Goal: Information Seeking & Learning: Learn about a topic

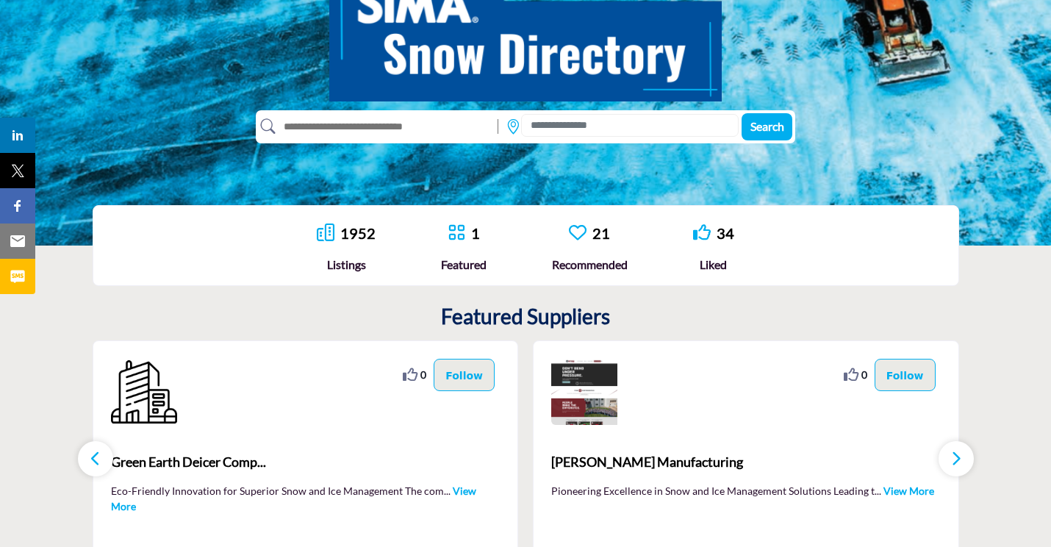
scroll to position [209, 0]
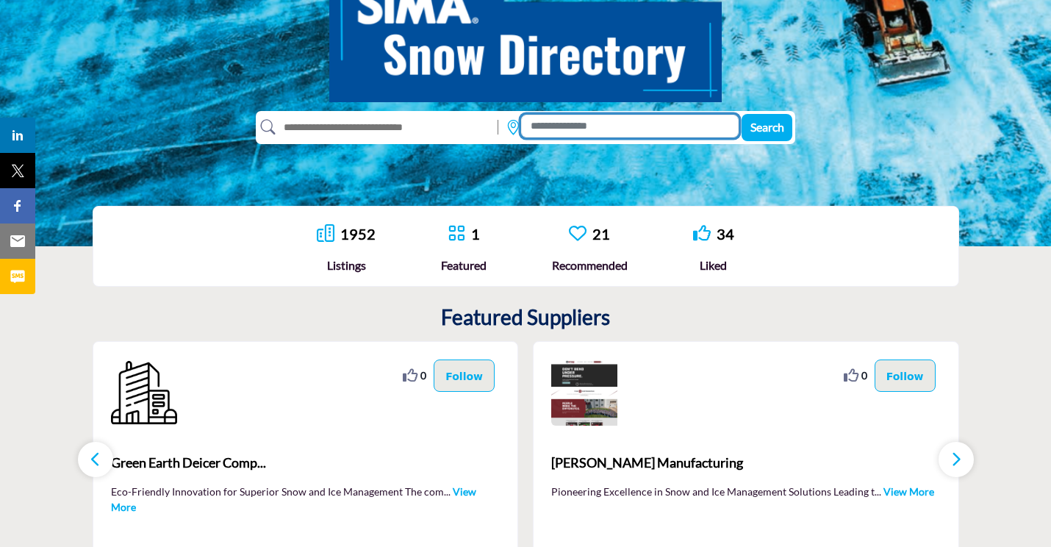
click at [569, 130] on input at bounding box center [630, 126] width 218 height 23
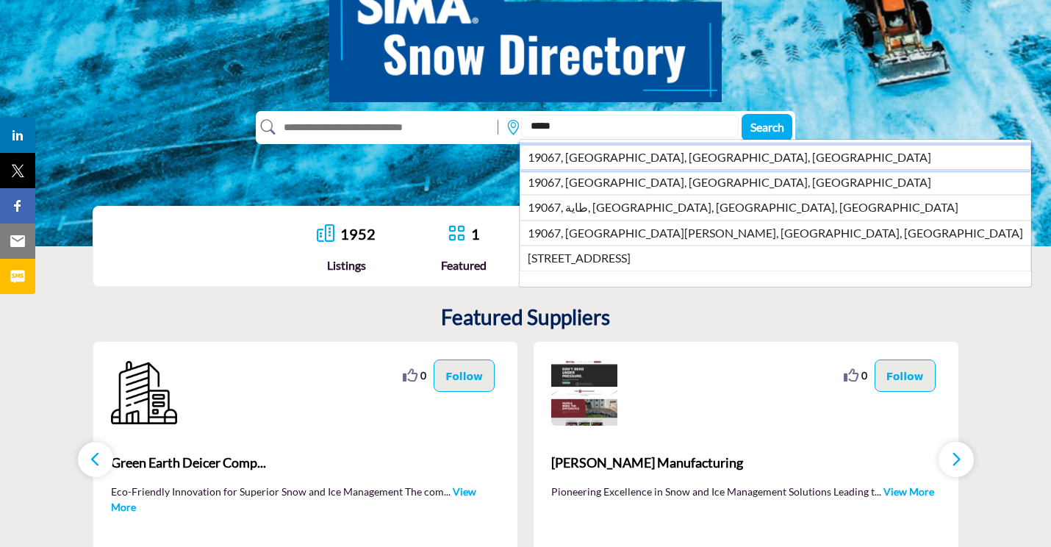
click at [683, 148] on li "19067, Morrisville, PA, USA" at bounding box center [775, 157] width 511 height 25
type input "**********"
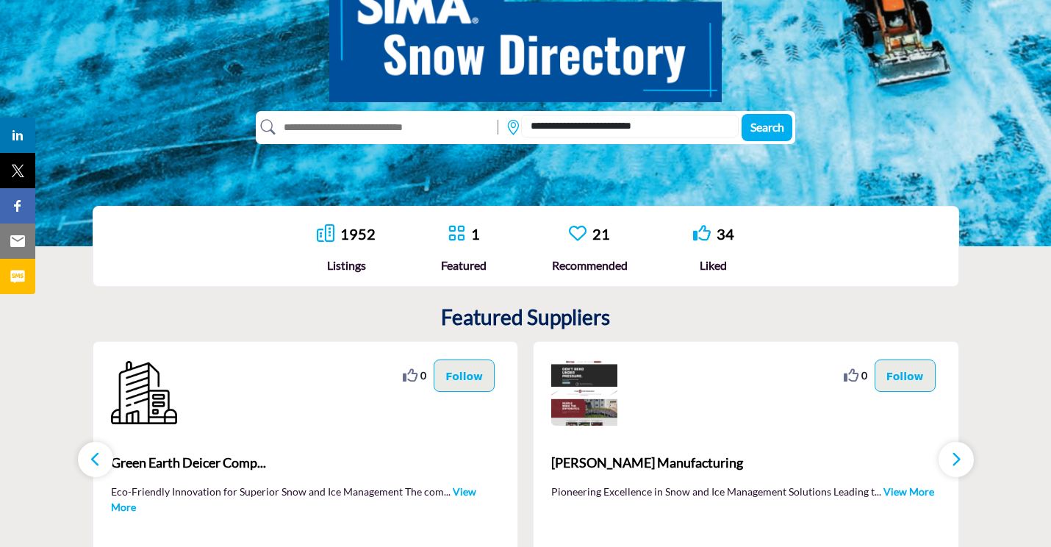
click at [748, 137] on button "Search" at bounding box center [766, 127] width 51 height 27
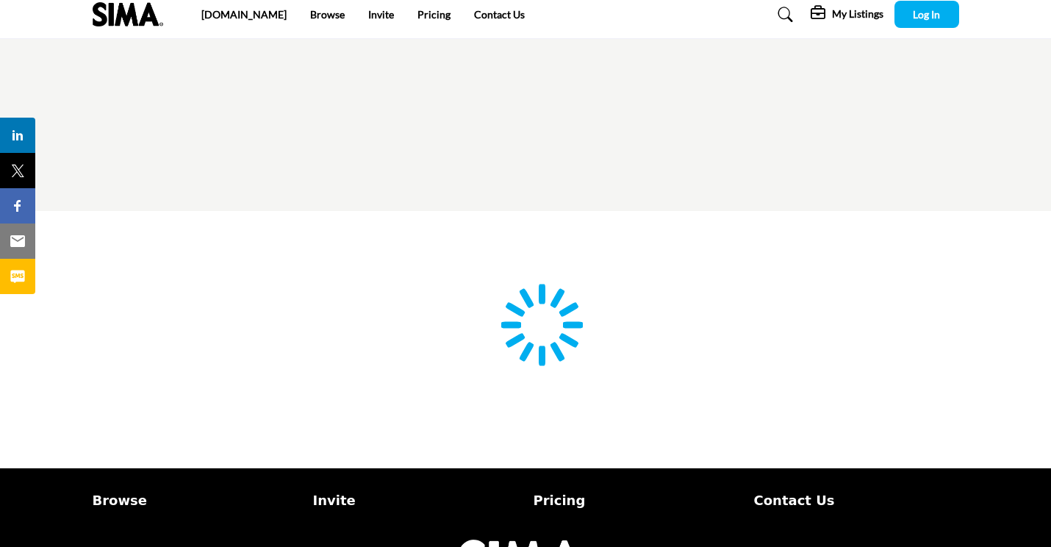
type input "**********"
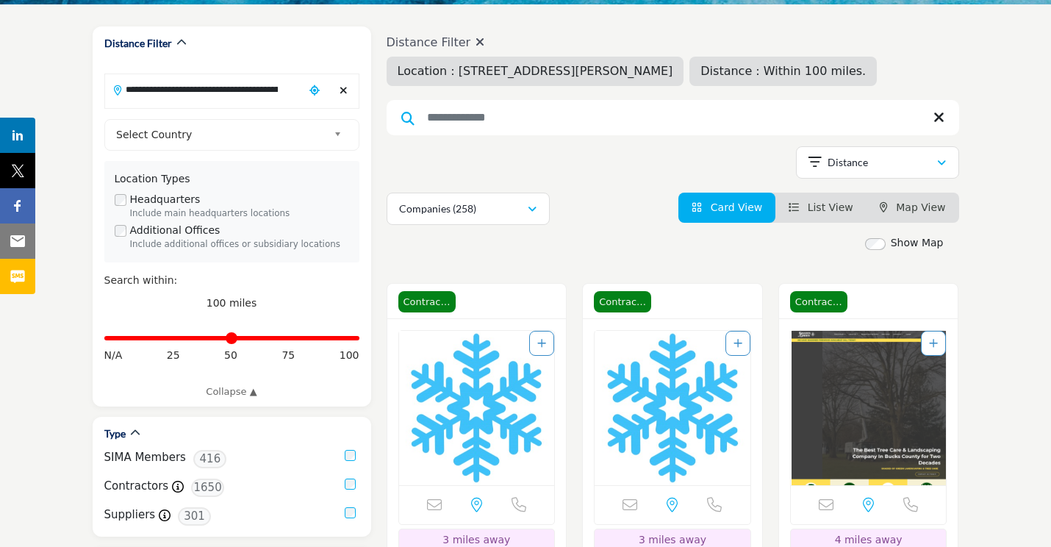
scroll to position [176, 0]
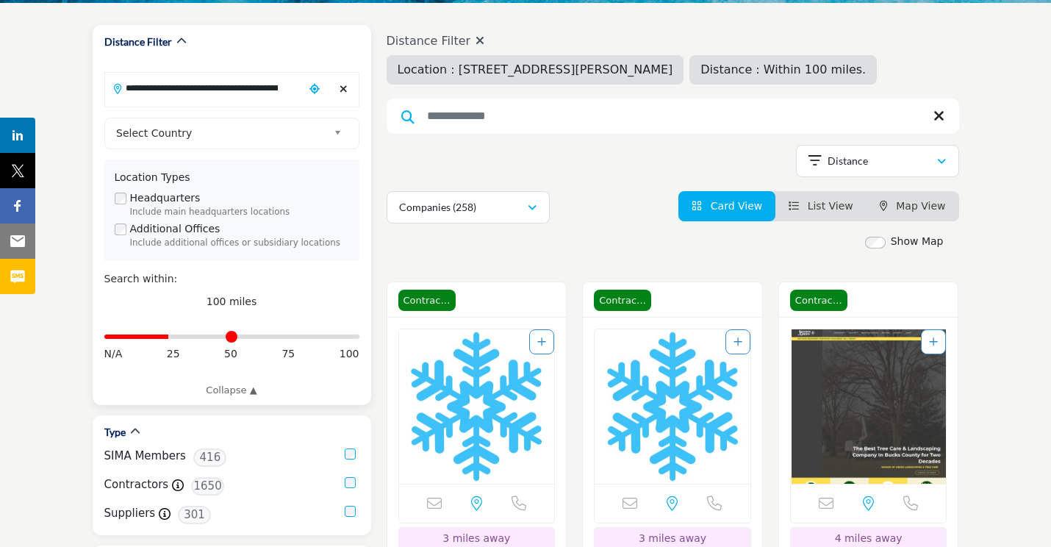
drag, startPoint x: 357, startPoint y: 337, endPoint x: 170, endPoint y: 347, distance: 186.9
type input "**"
click at [170, 347] on div "Distance in miles N/A 25 50 75 100" at bounding box center [231, 344] width 255 height 55
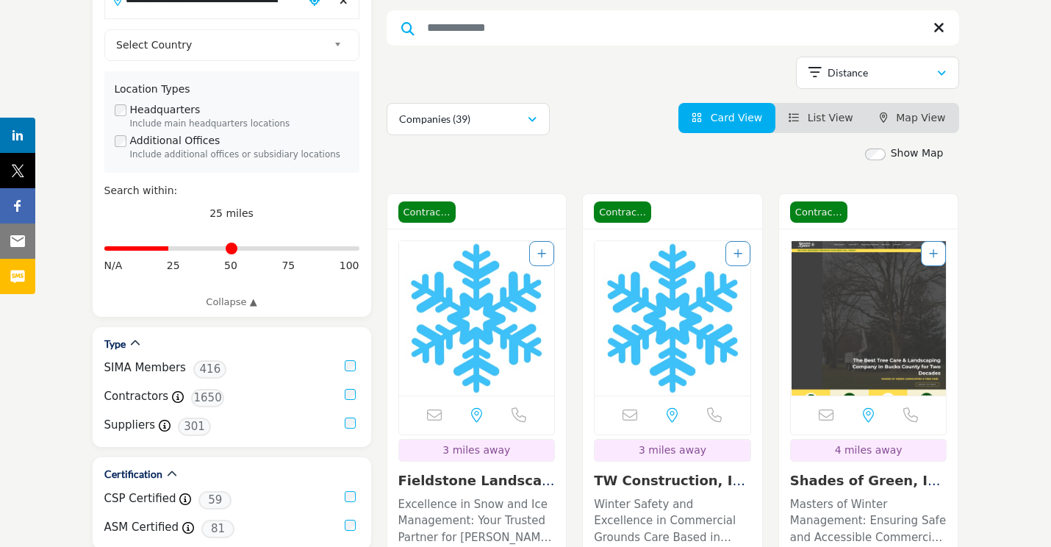
scroll to position [268, 0]
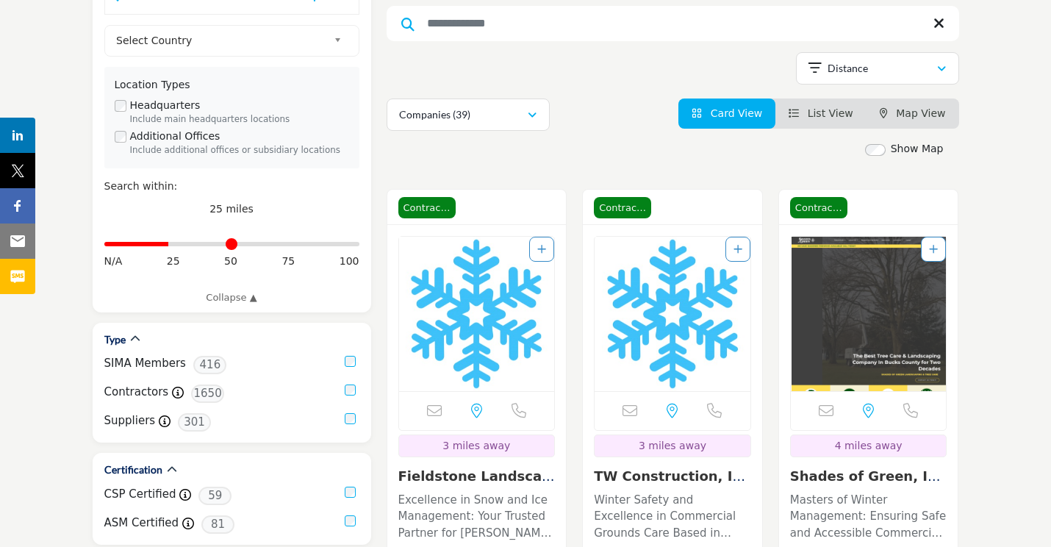
click at [521, 114] on div "Companies (39)" at bounding box center [463, 115] width 128 height 18
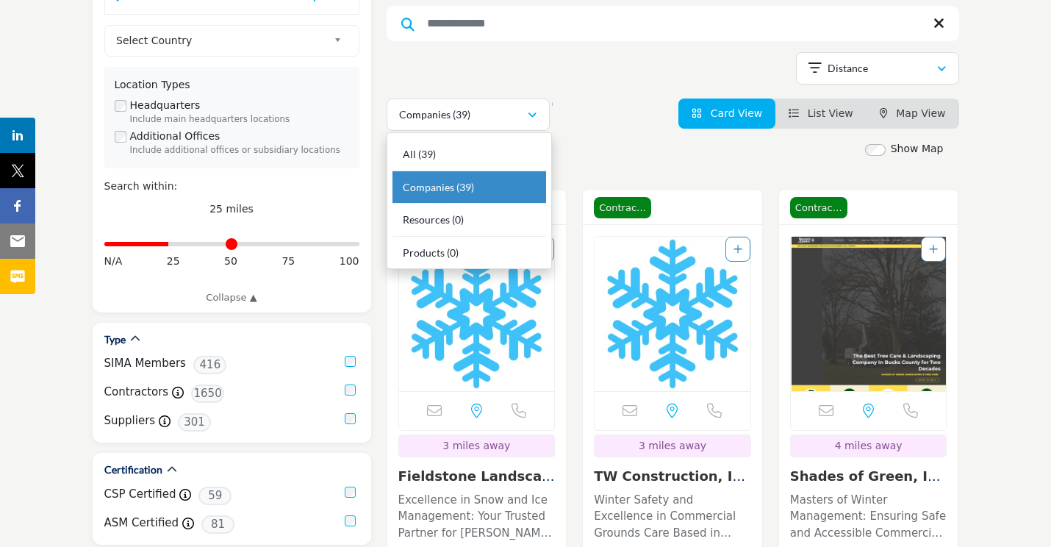
click at [525, 115] on div "Companies (39)" at bounding box center [463, 115] width 128 height 18
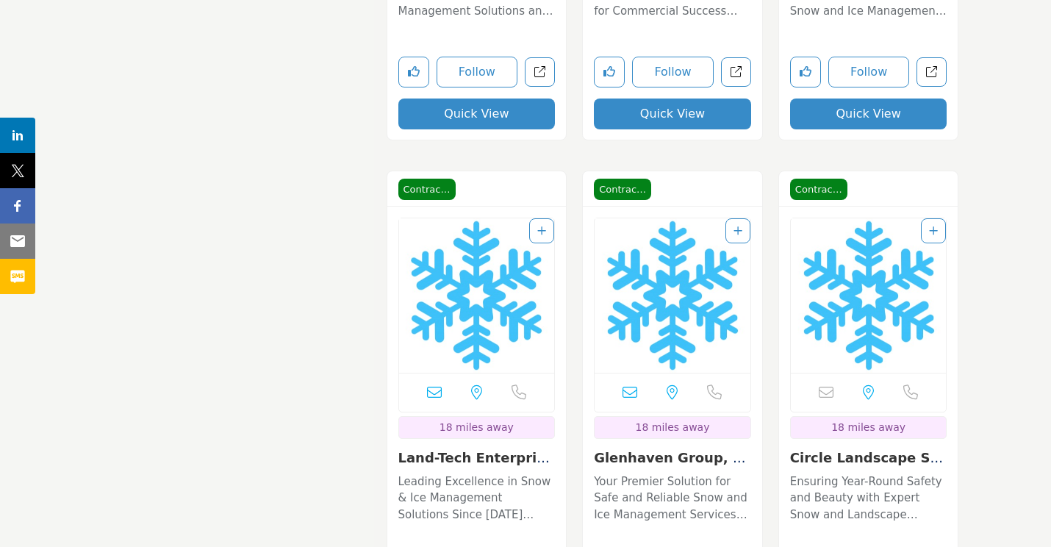
scroll to position [3753, 0]
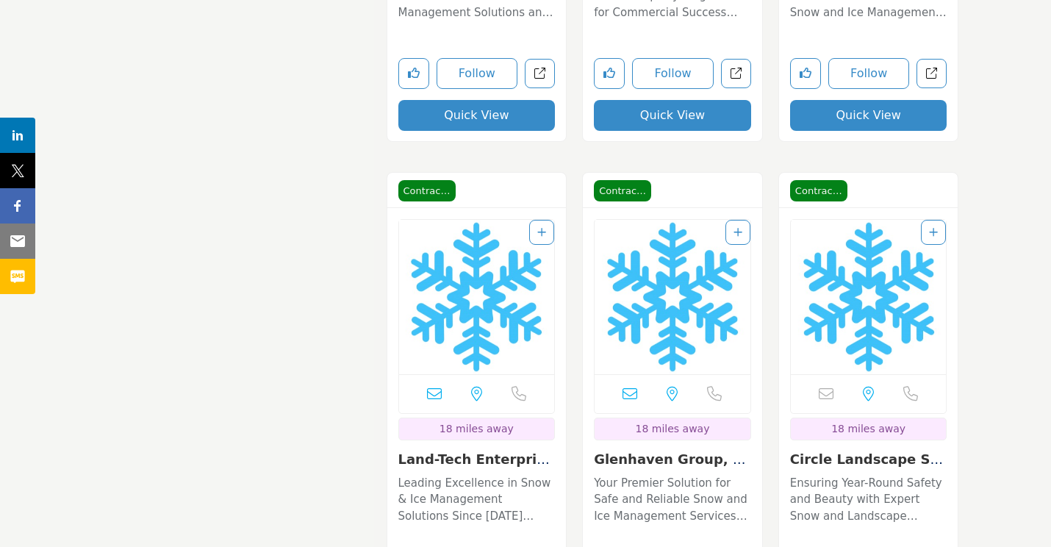
click at [644, 298] on img "Open Listing in new tab" at bounding box center [673, 297] width 156 height 154
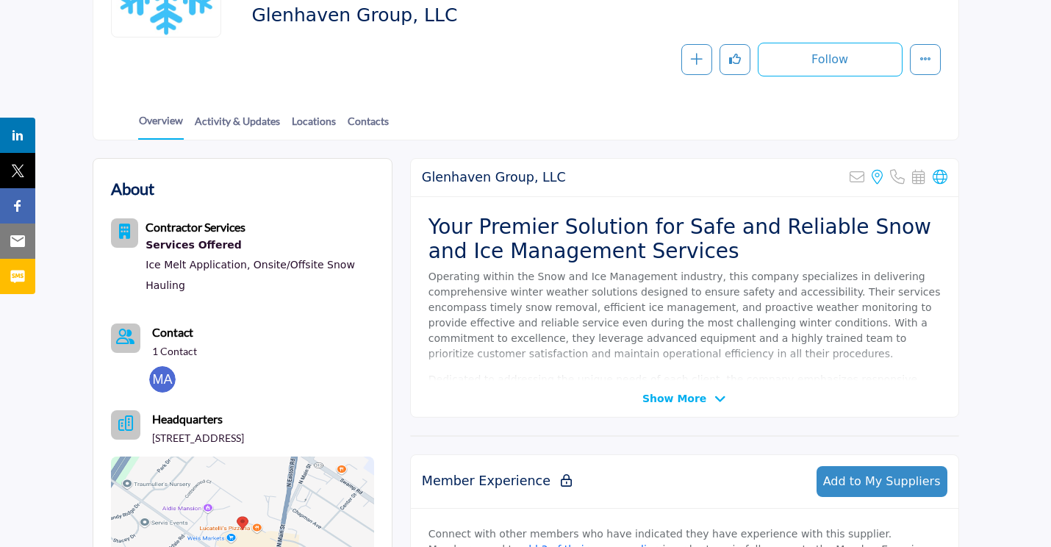
scroll to position [253, 0]
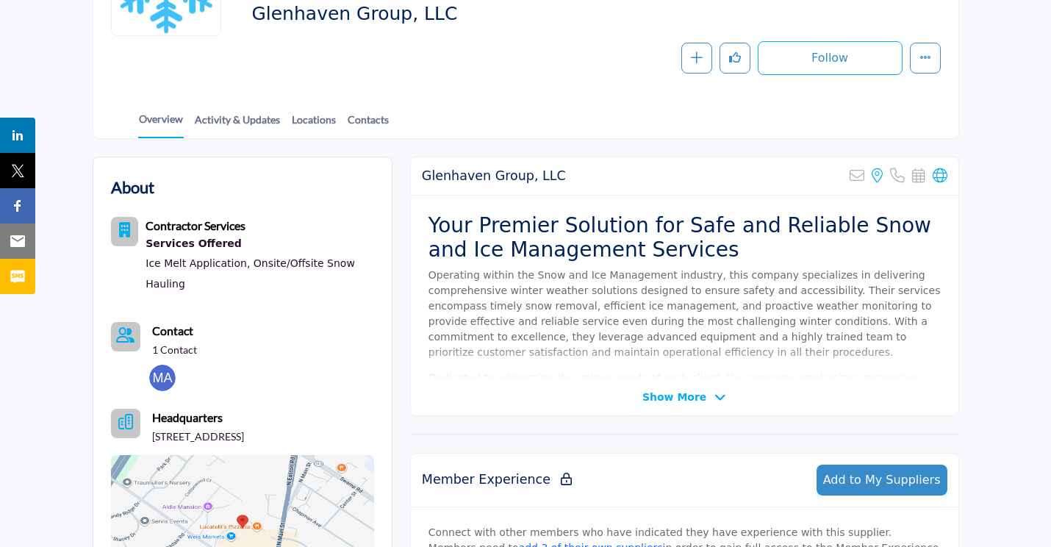
click at [669, 392] on span "Show More" at bounding box center [674, 396] width 64 height 15
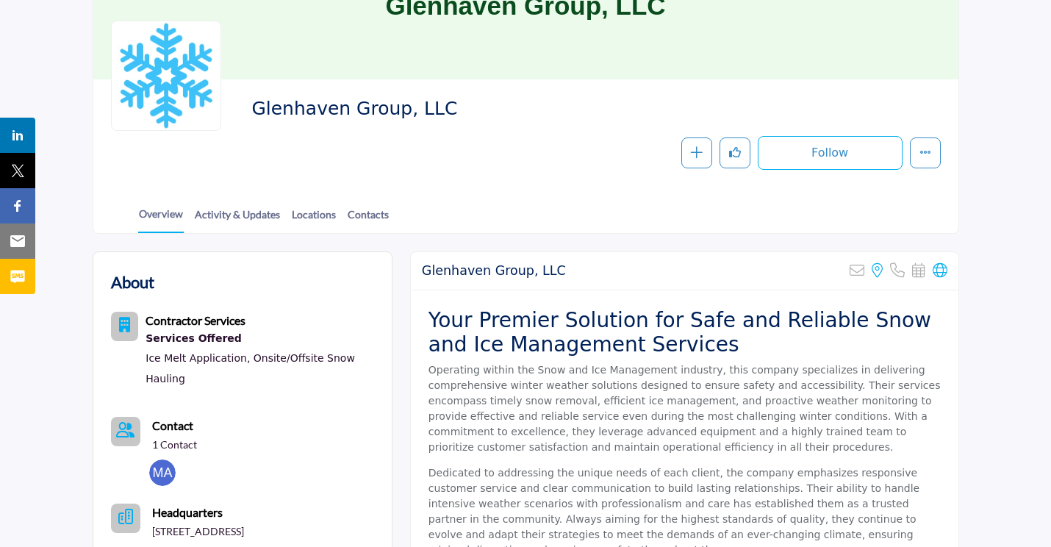
scroll to position [143, 0]
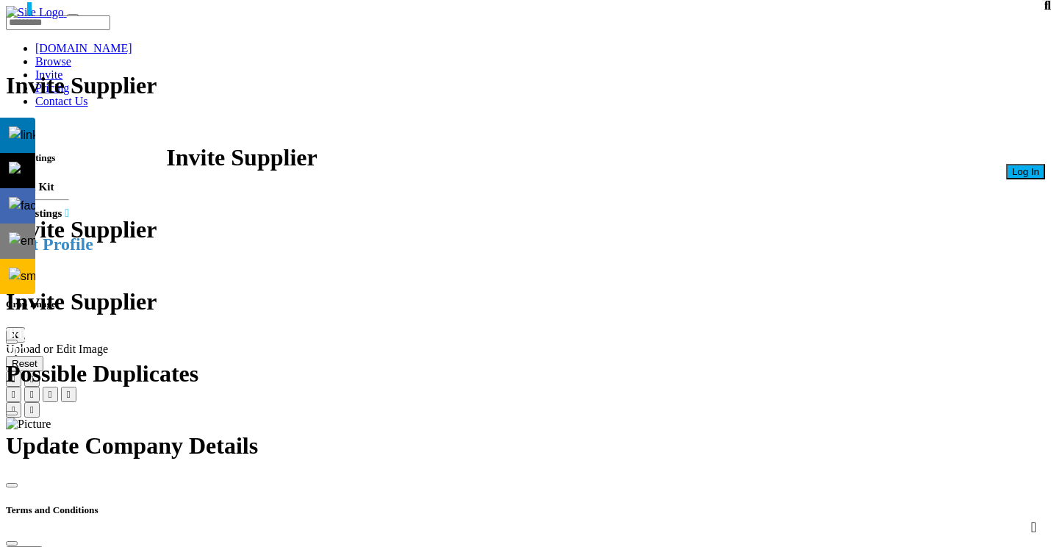
scroll to position [132, 0]
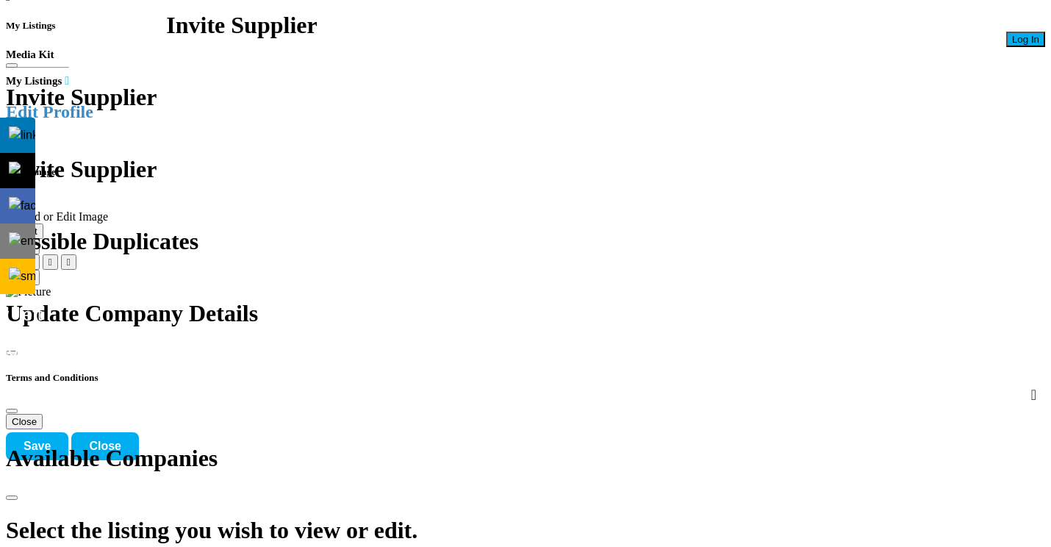
type input "**********"
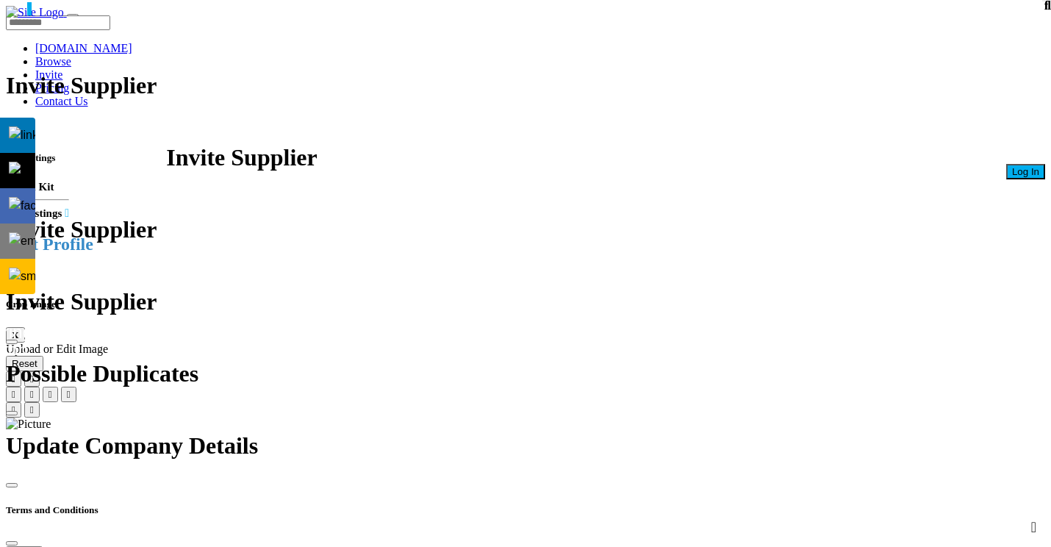
scroll to position [0, 0]
click at [69, 82] on link "Pricing" at bounding box center [52, 88] width 34 height 12
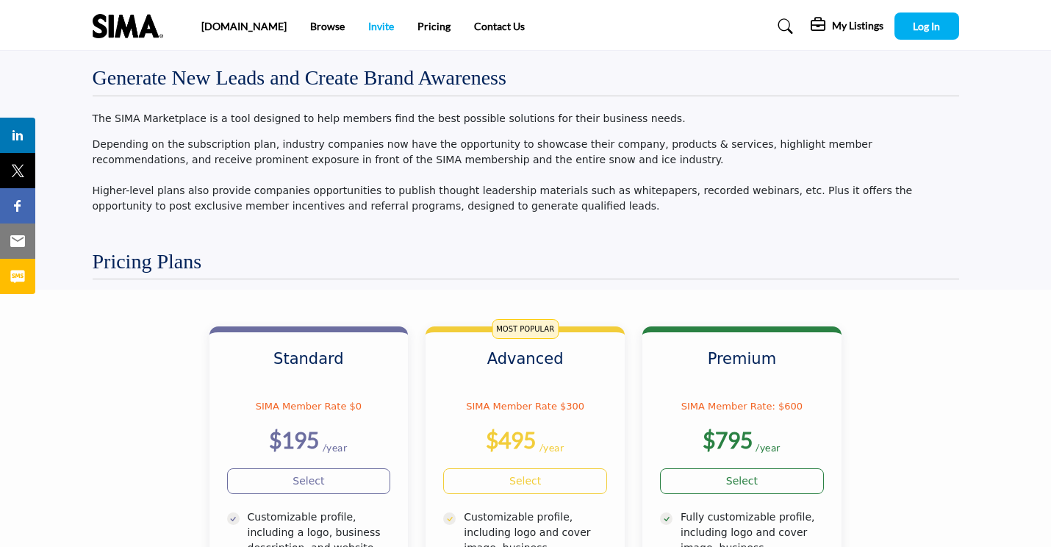
click at [368, 26] on link "Invite" at bounding box center [381, 26] width 26 height 12
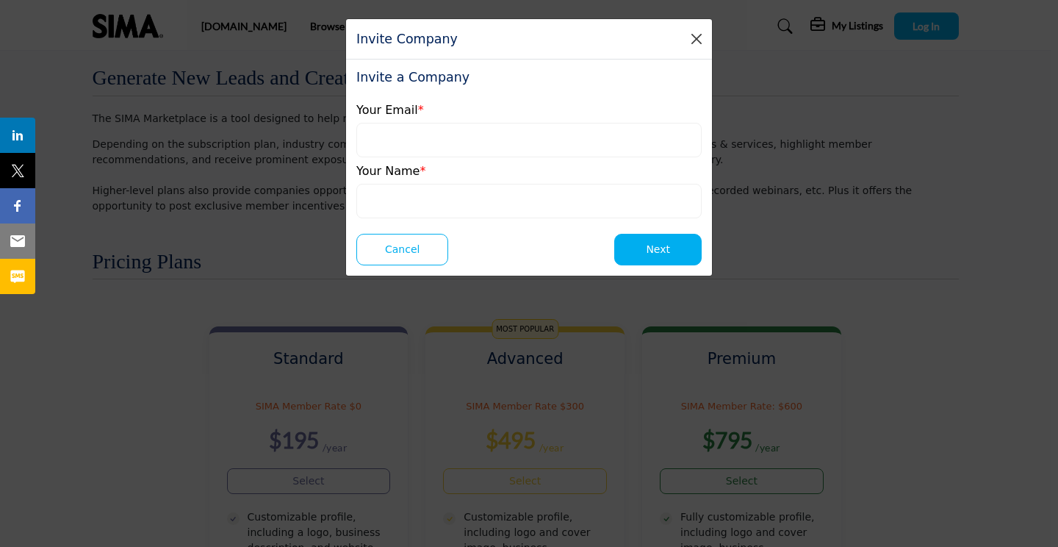
click at [692, 40] on button "Close" at bounding box center [696, 39] width 21 height 21
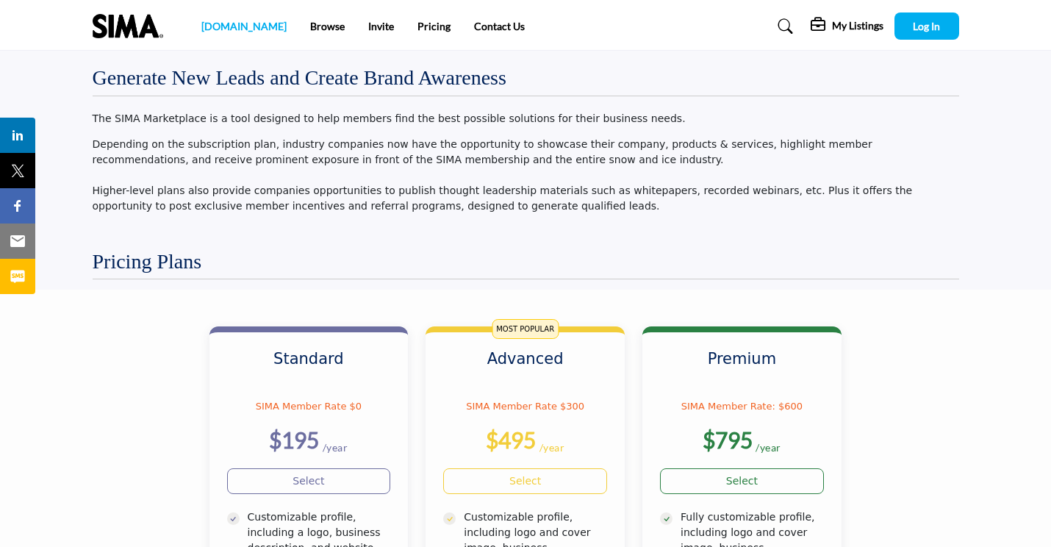
click at [216, 30] on link "[DOMAIN_NAME]" at bounding box center [243, 26] width 85 height 12
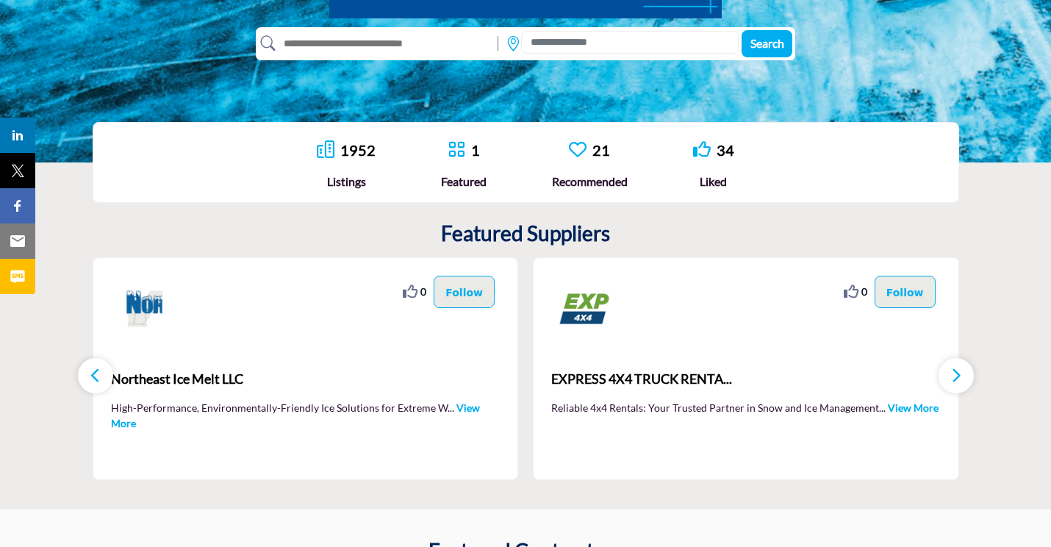
scroll to position [287, 0]
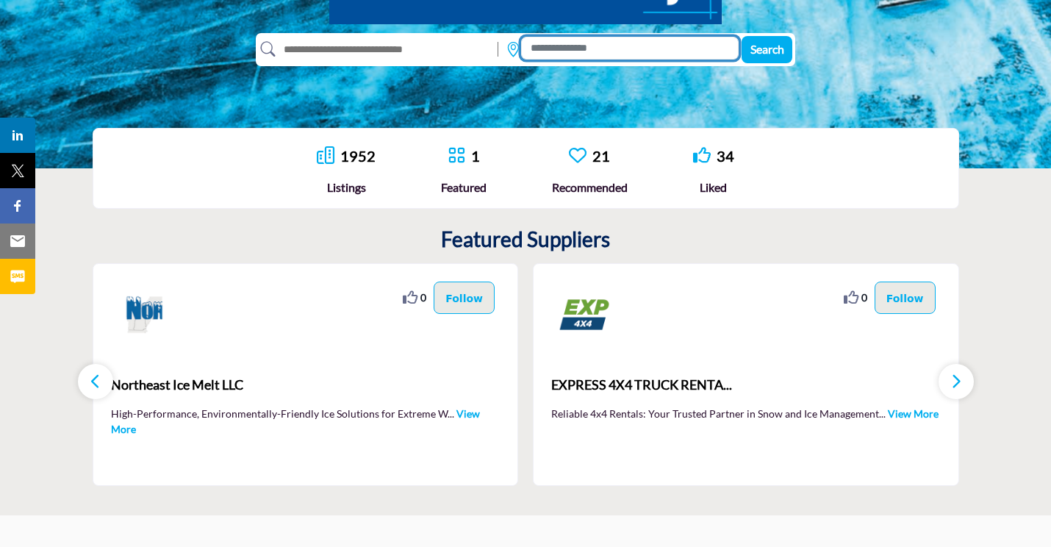
click at [575, 48] on input at bounding box center [630, 48] width 218 height 23
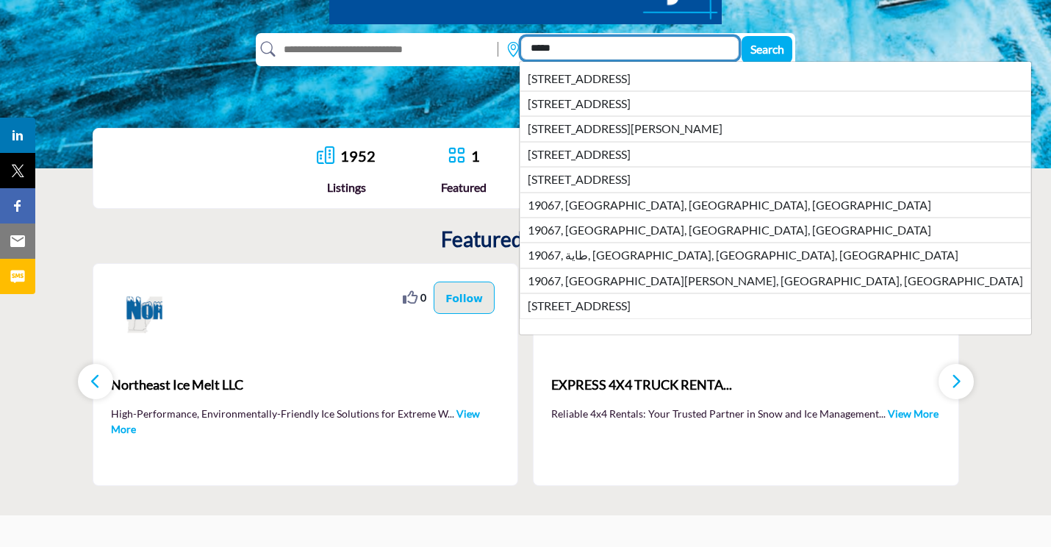
type input "*****"
click at [765, 49] on button "Search" at bounding box center [766, 49] width 51 height 27
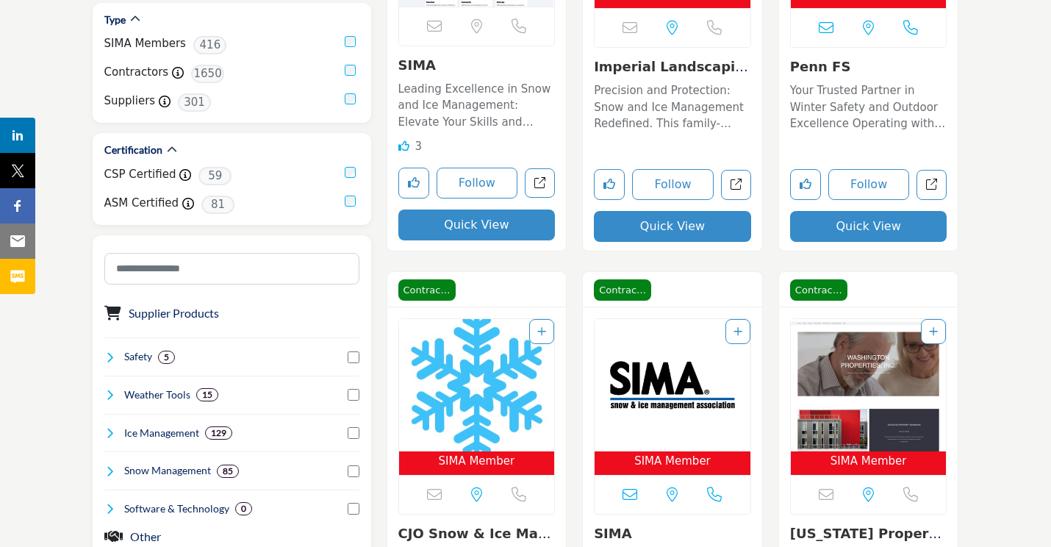
scroll to position [589, 1]
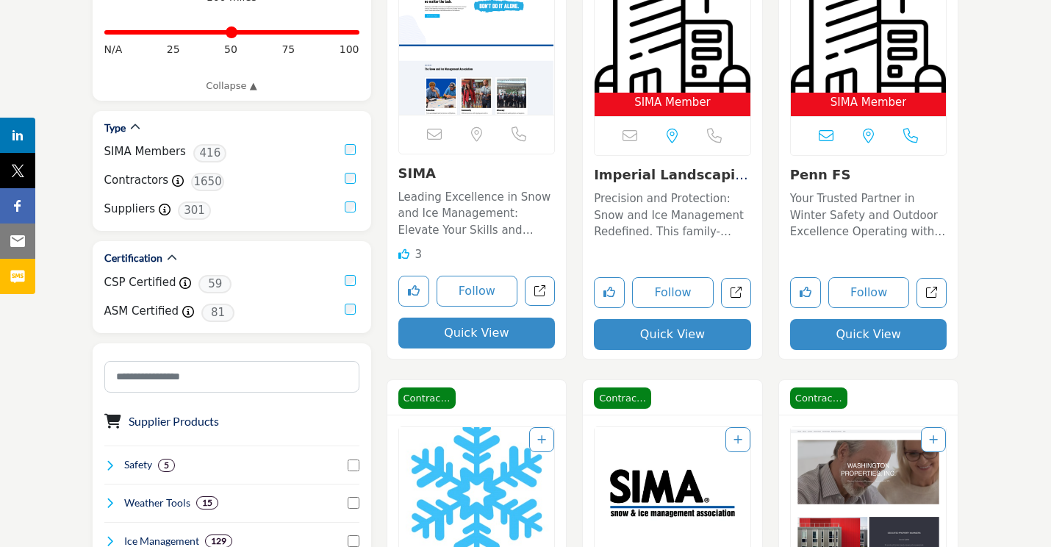
scroll to position [439, 0]
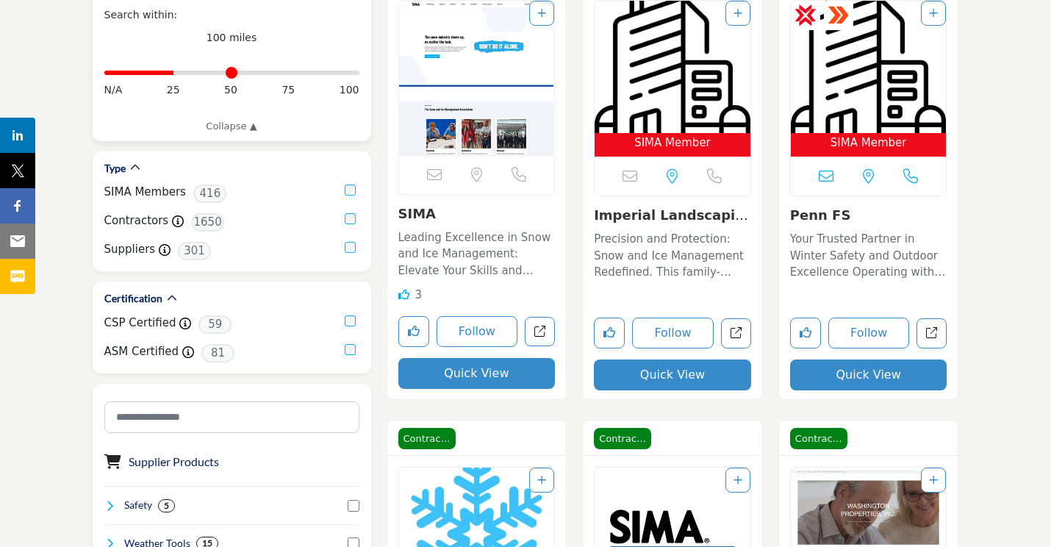
drag, startPoint x: 351, startPoint y: 76, endPoint x: 176, endPoint y: 73, distance: 175.7
click at [176, 73] on input "Distance in miles" at bounding box center [231, 72] width 255 height 3
click at [173, 221] on icon at bounding box center [178, 221] width 12 height 12
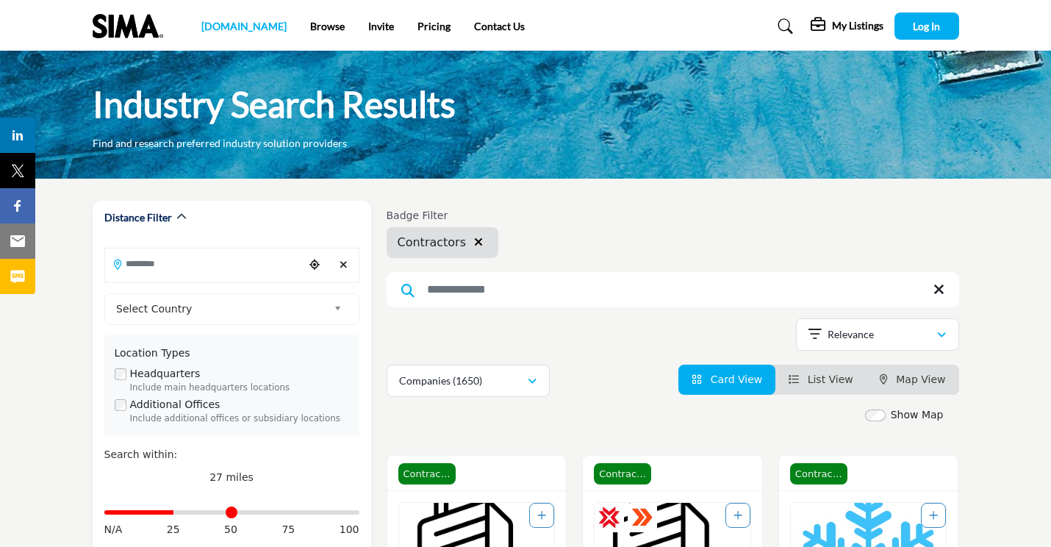
click at [231, 29] on link "[DOMAIN_NAME]" at bounding box center [243, 26] width 85 height 12
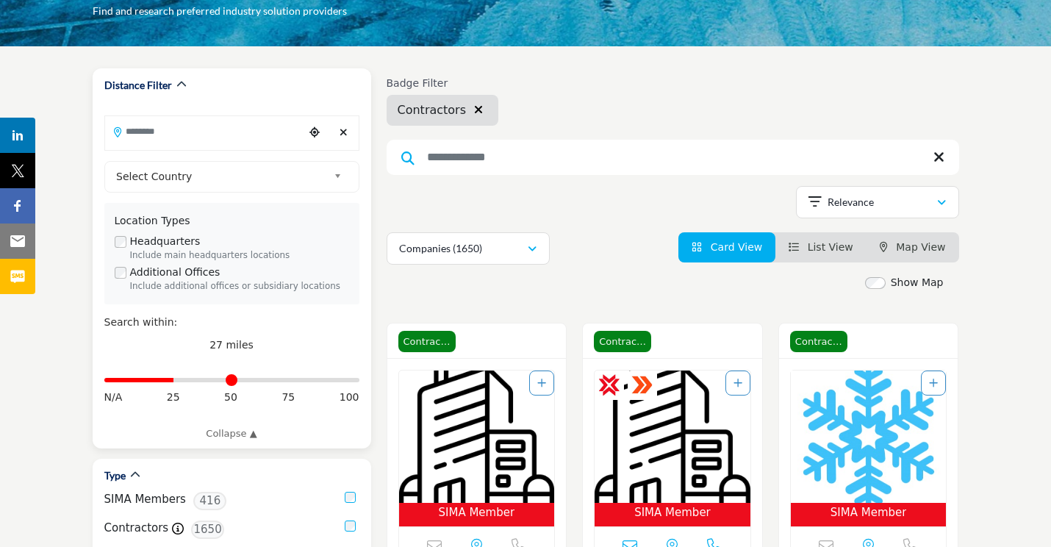
click at [176, 378] on input "Distance in miles" at bounding box center [231, 379] width 255 height 3
click at [172, 378] on input "Distance in miles" at bounding box center [231, 379] width 255 height 3
drag, startPoint x: 172, startPoint y: 378, endPoint x: 162, endPoint y: 378, distance: 9.6
click at [162, 378] on input "Distance in miles" at bounding box center [231, 379] width 255 height 3
drag, startPoint x: 174, startPoint y: 379, endPoint x: 162, endPoint y: 378, distance: 12.6
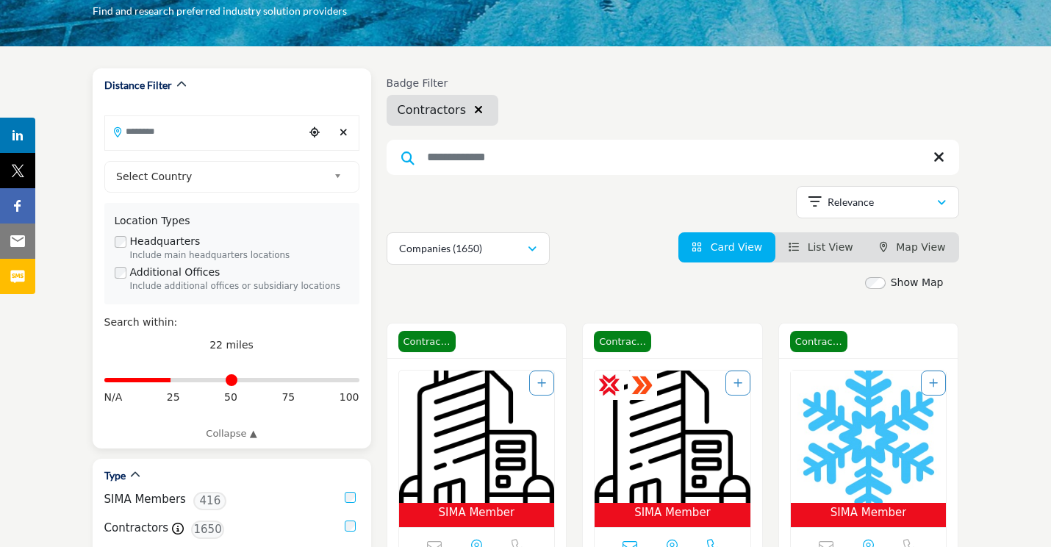
click at [172, 379] on input "Distance in miles" at bounding box center [231, 379] width 255 height 3
drag, startPoint x: 162, startPoint y: 378, endPoint x: 417, endPoint y: 283, distance: 272.0
type input "**"
click at [157, 378] on input "Distance in miles" at bounding box center [231, 379] width 255 height 3
click at [417, 370] on div "SIMA Member MA, USA" at bounding box center [476, 468] width 157 height 197
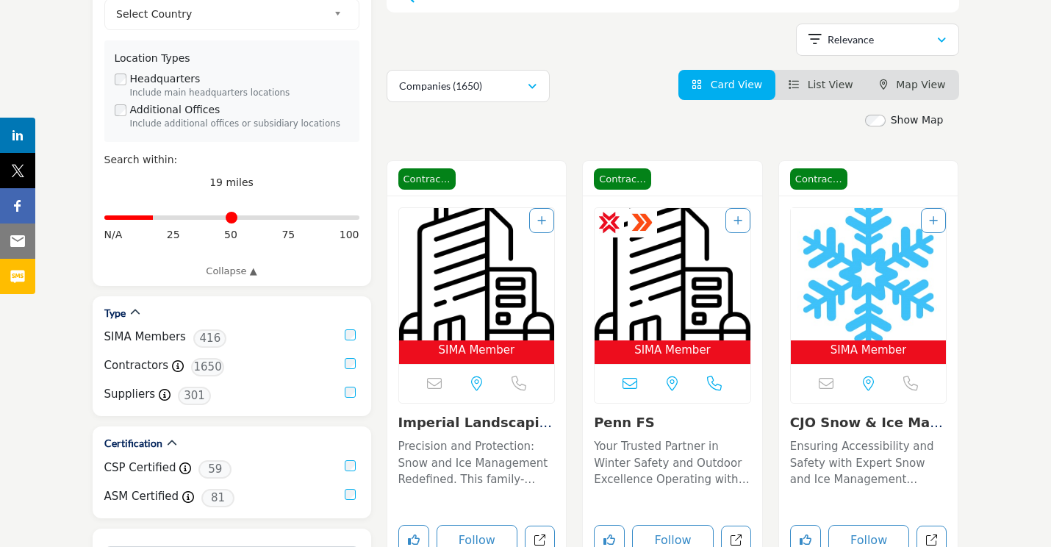
scroll to position [348, 0]
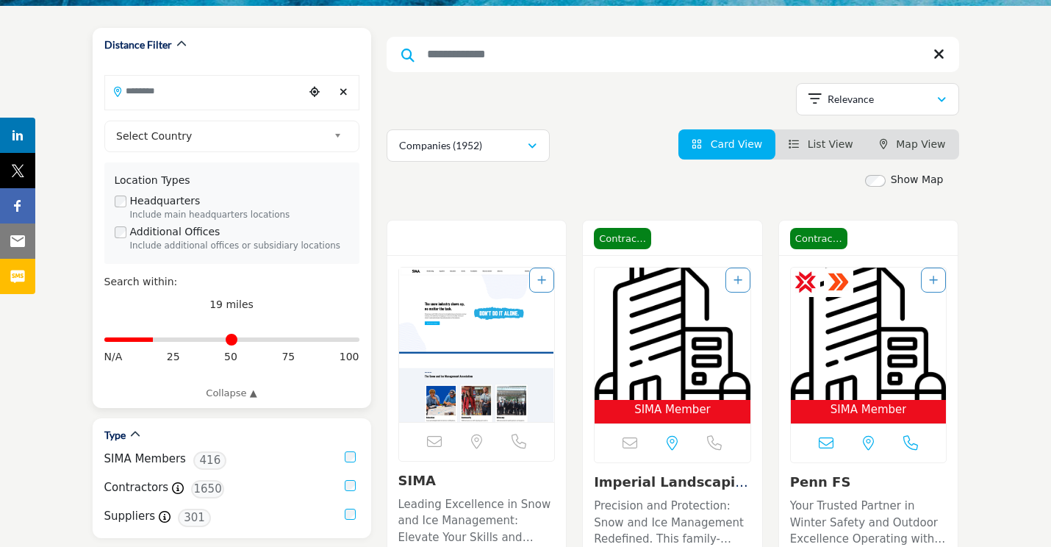
scroll to position [167, 0]
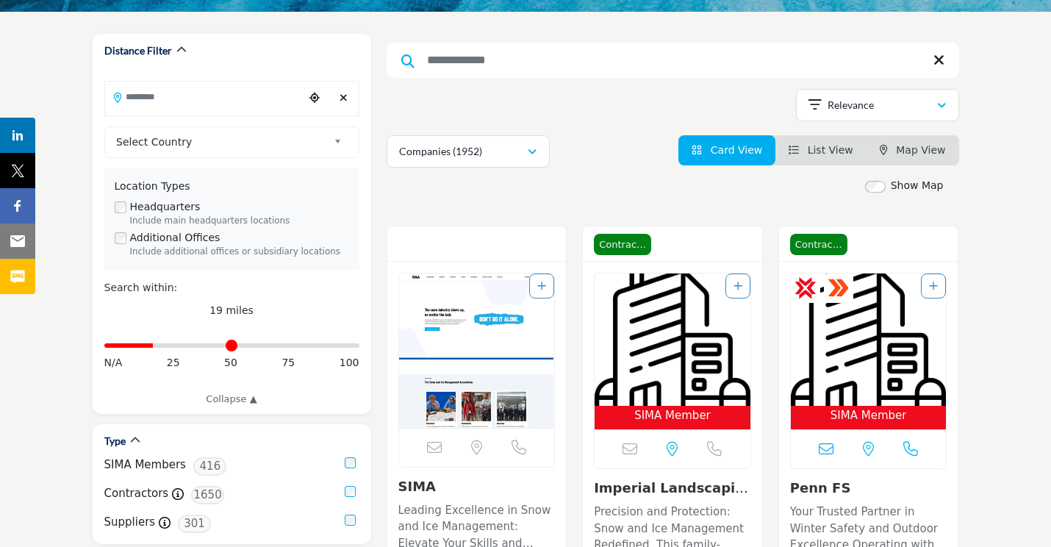
click at [910, 147] on span "Map View" at bounding box center [920, 150] width 49 height 12
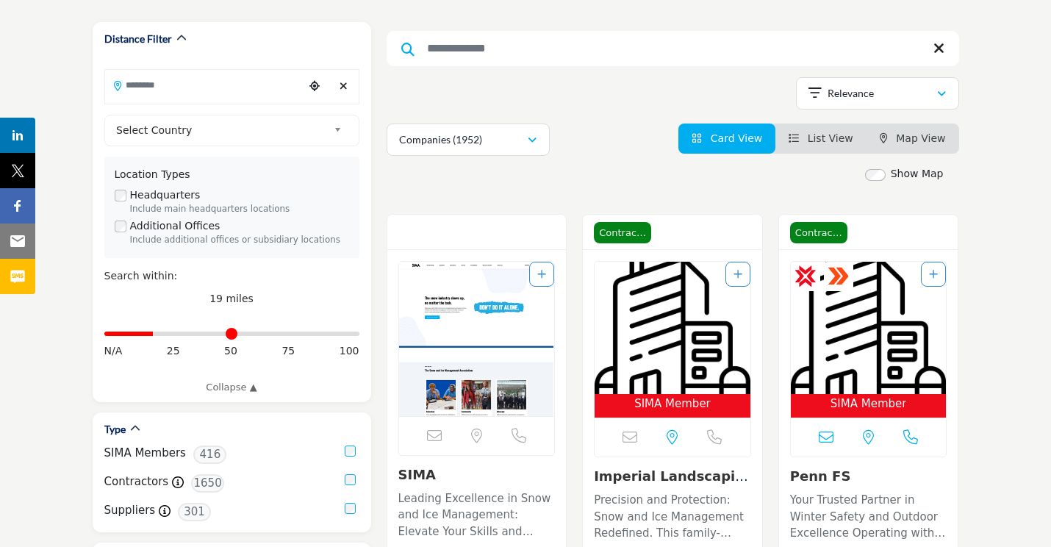
click at [909, 139] on span "Map View" at bounding box center [920, 138] width 49 height 12
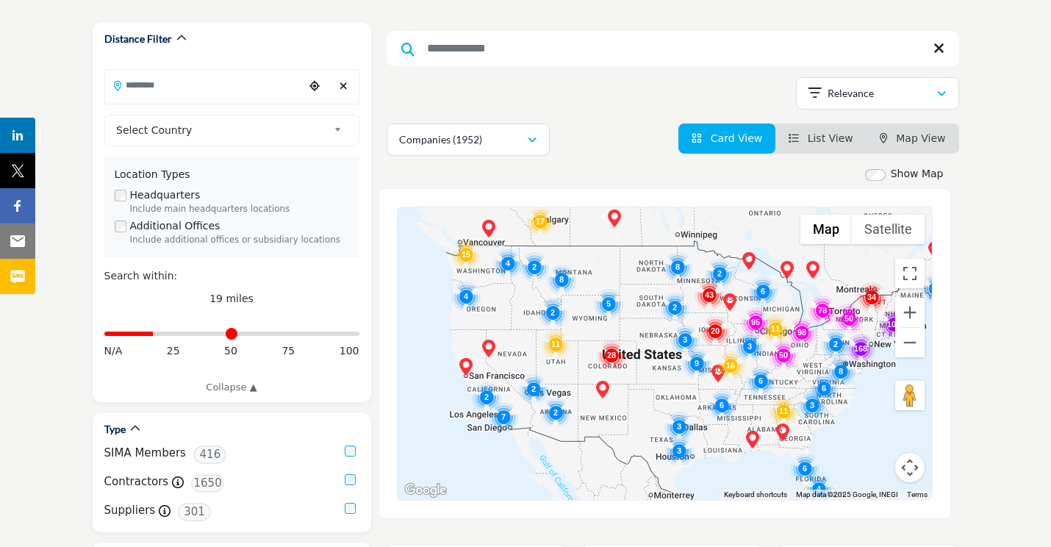
click at [864, 351] on img "Cluster of 168 locations (158 HQ, 10 Branches)\aClick to view companies" at bounding box center [860, 348] width 29 height 29
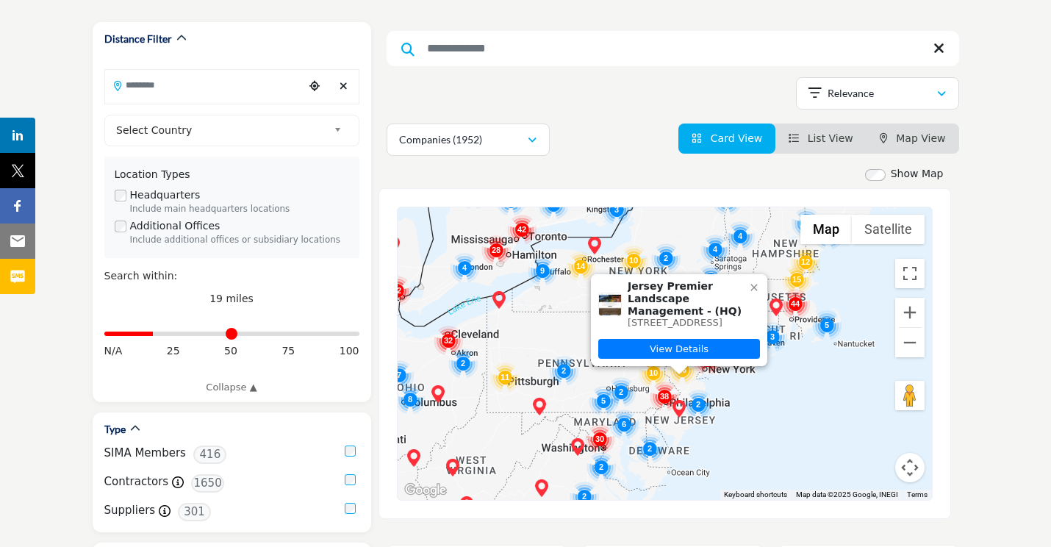
click at [666, 392] on img "Cluster of 38 locations (34 HQ, 4 Branches)\aClick to view companies" at bounding box center [664, 395] width 29 height 29
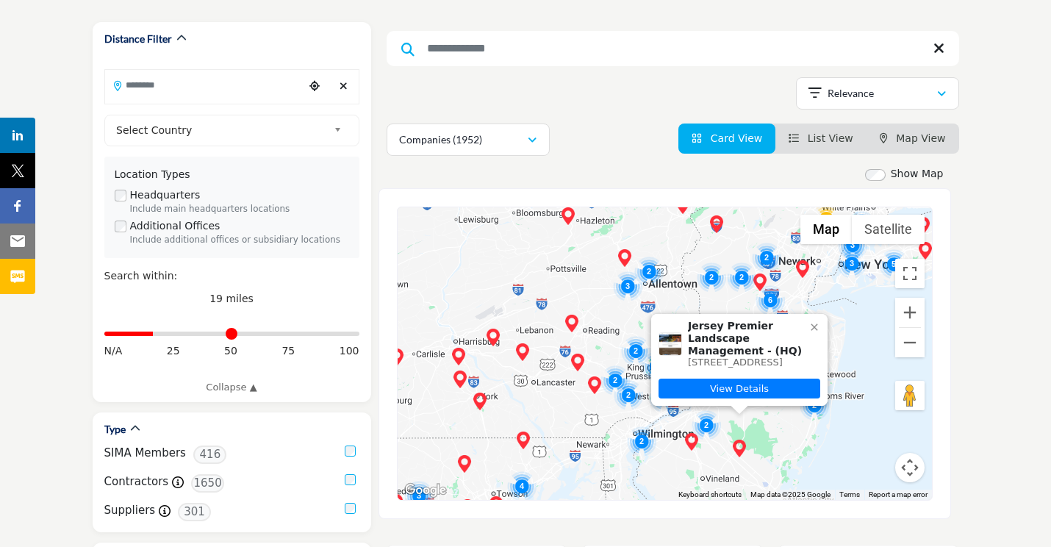
drag, startPoint x: 716, startPoint y: 415, endPoint x: 710, endPoint y: 463, distance: 48.1
click at [710, 463] on div "To navigate, press the arrow keys. Jersey Premier Landscape Management - (HQ) 3…" at bounding box center [665, 353] width 534 height 292
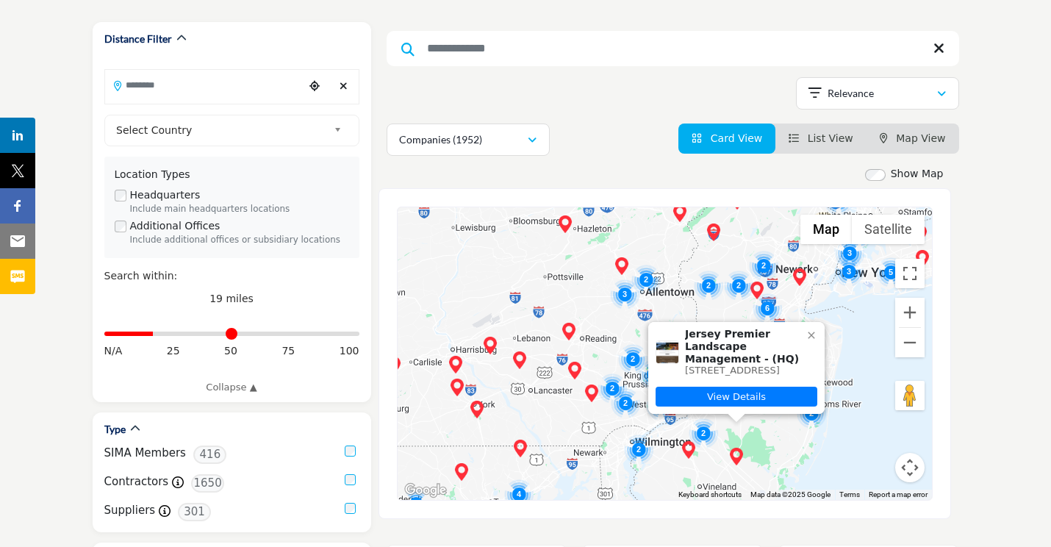
click at [814, 329] on icon at bounding box center [811, 335] width 12 height 12
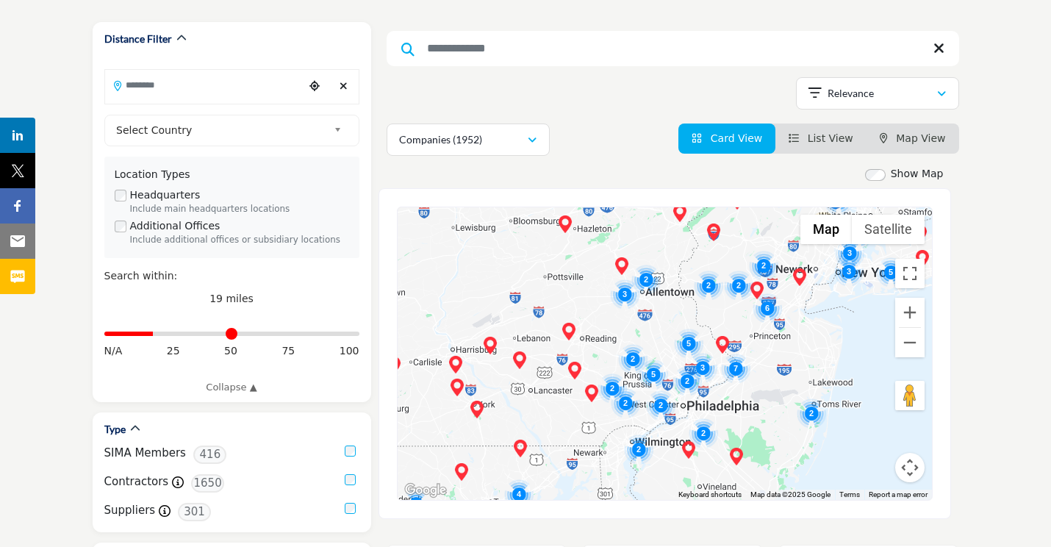
click at [736, 372] on img "Cluster of 7 locations (6 HQ, 1 Branches)\aClick to view companies" at bounding box center [735, 367] width 29 height 29
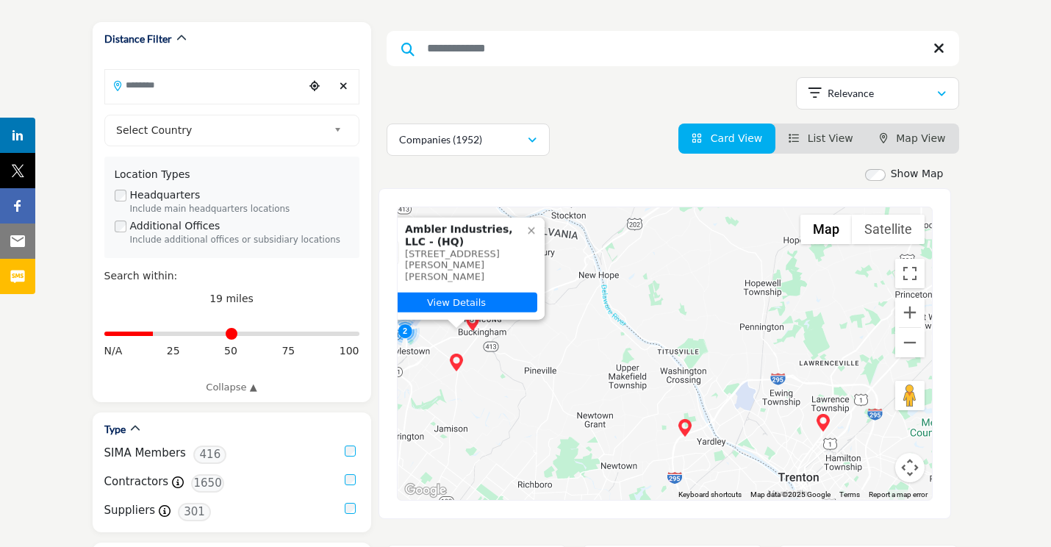
drag, startPoint x: 695, startPoint y: 436, endPoint x: 619, endPoint y: 367, distance: 102.0
click at [619, 367] on div "To navigate, press the arrow keys. Ambler Industries, LLC - (HQ) 760 Edison Fur…" at bounding box center [665, 353] width 534 height 292
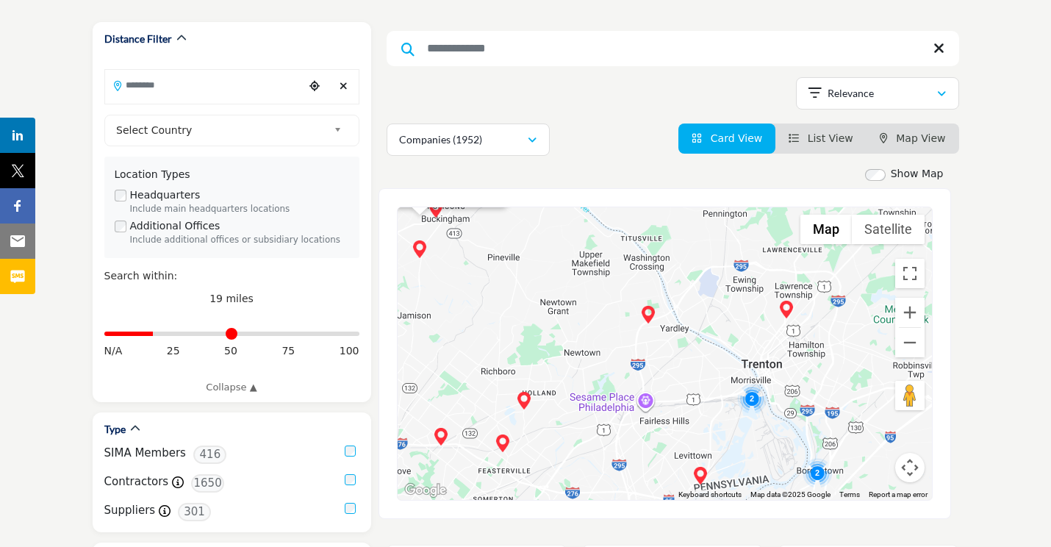
drag, startPoint x: 762, startPoint y: 455, endPoint x: 724, endPoint y: 346, distance: 115.3
click at [724, 346] on div "To navigate, press the arrow keys. Ambler Industries, LLC - (HQ) 760 Edison Fur…" at bounding box center [665, 353] width 534 height 292
click at [753, 401] on img "Cluster of 2 locations (2 HQ, 0 Branches)\aClick to view companies" at bounding box center [751, 397] width 29 height 29
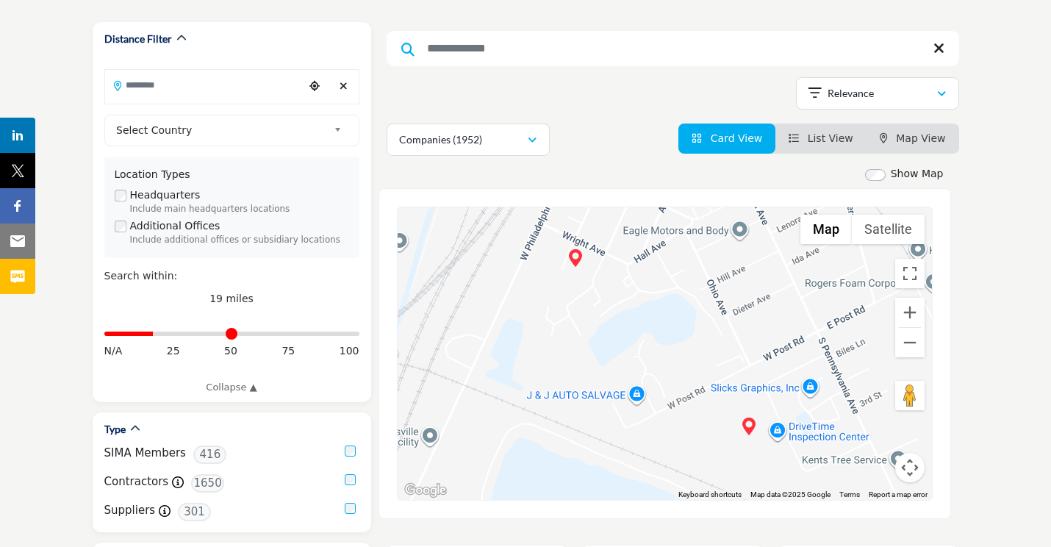
drag, startPoint x: 737, startPoint y: 420, endPoint x: 734, endPoint y: 279, distance: 141.1
click at [734, 279] on div "To navigate, press the arrow keys." at bounding box center [665, 353] width 534 height 292
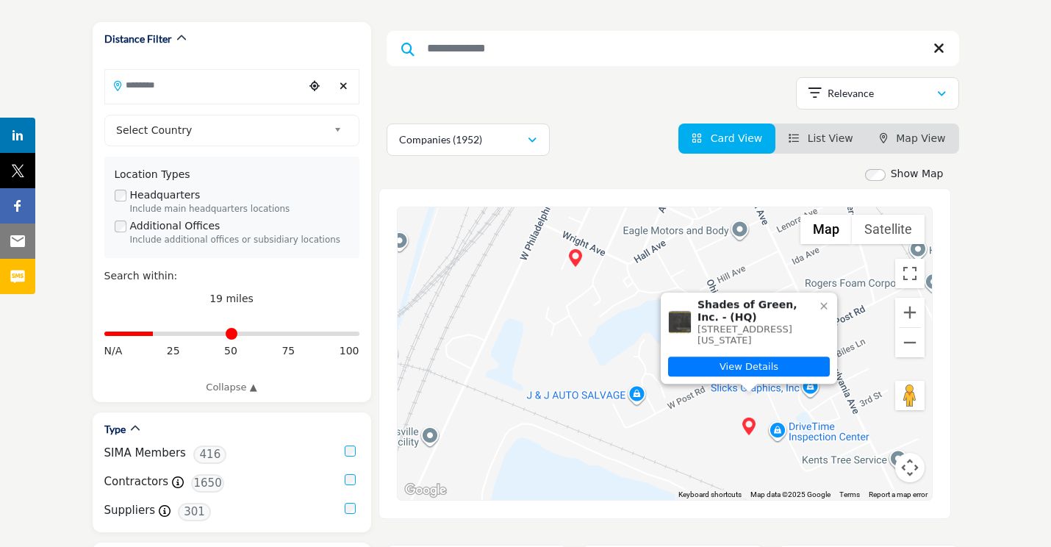
click at [820, 300] on icon at bounding box center [824, 306] width 12 height 12
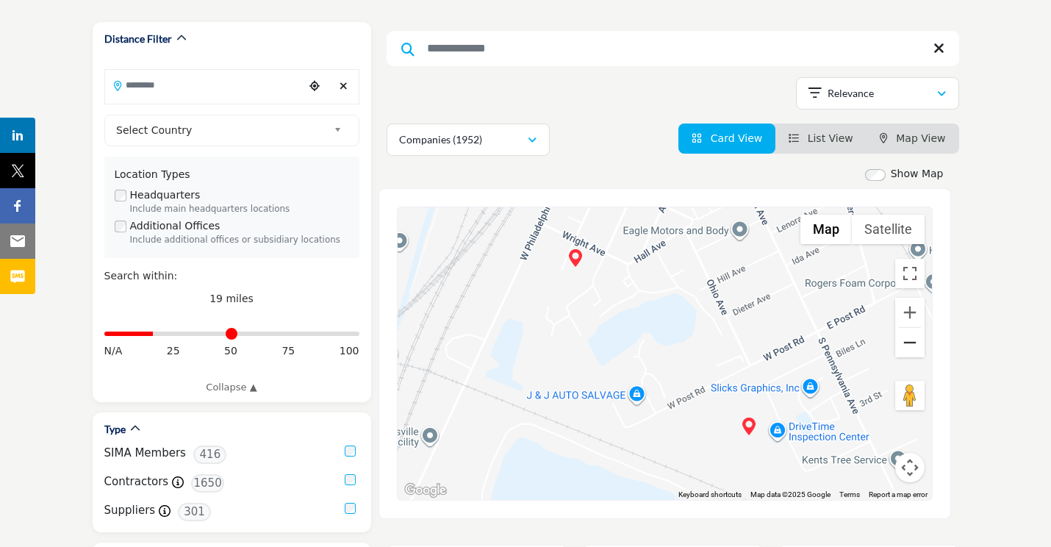
click at [910, 342] on button "Zoom out" at bounding box center [909, 342] width 29 height 29
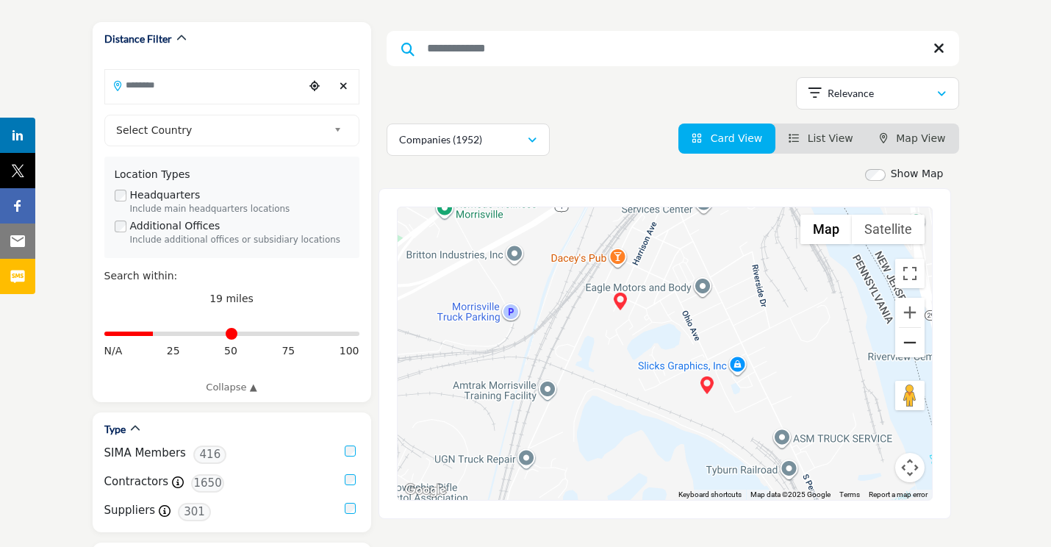
click at [910, 342] on button "Zoom out" at bounding box center [909, 342] width 29 height 29
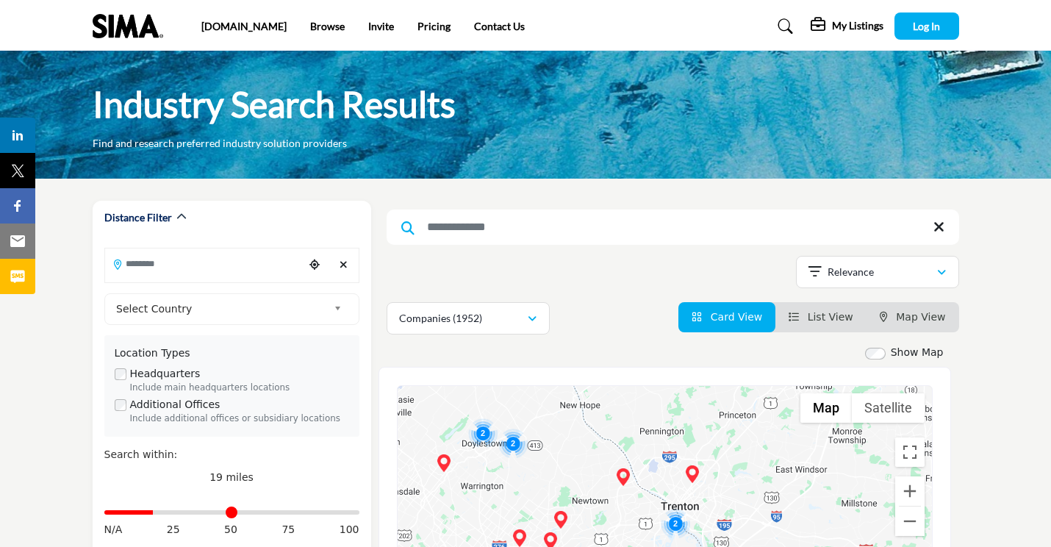
scroll to position [490, 0]
